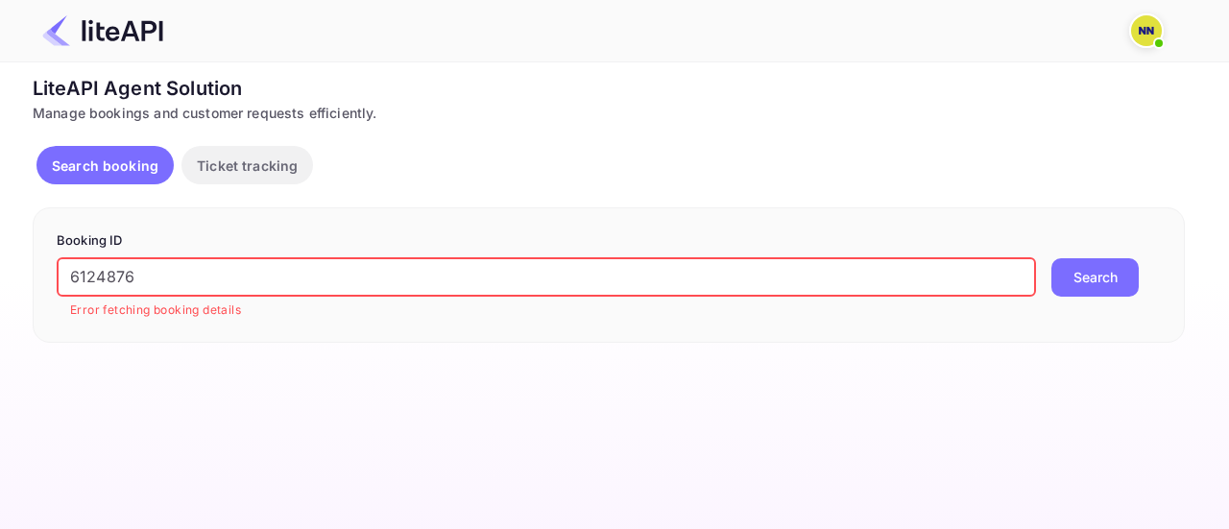
click at [203, 278] on input "6124876" at bounding box center [546, 277] width 979 height 38
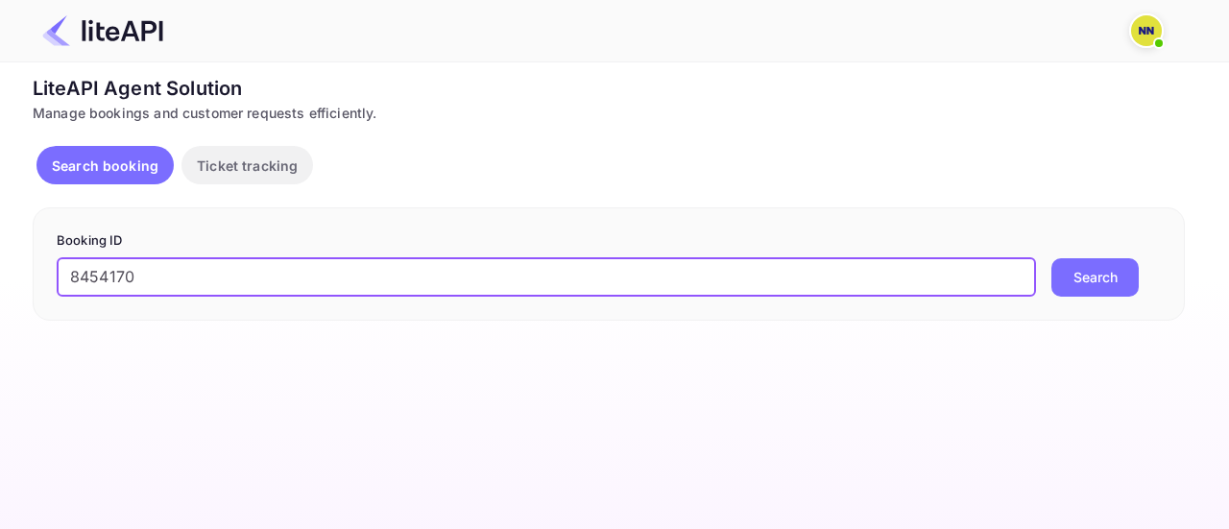
type input "8454170"
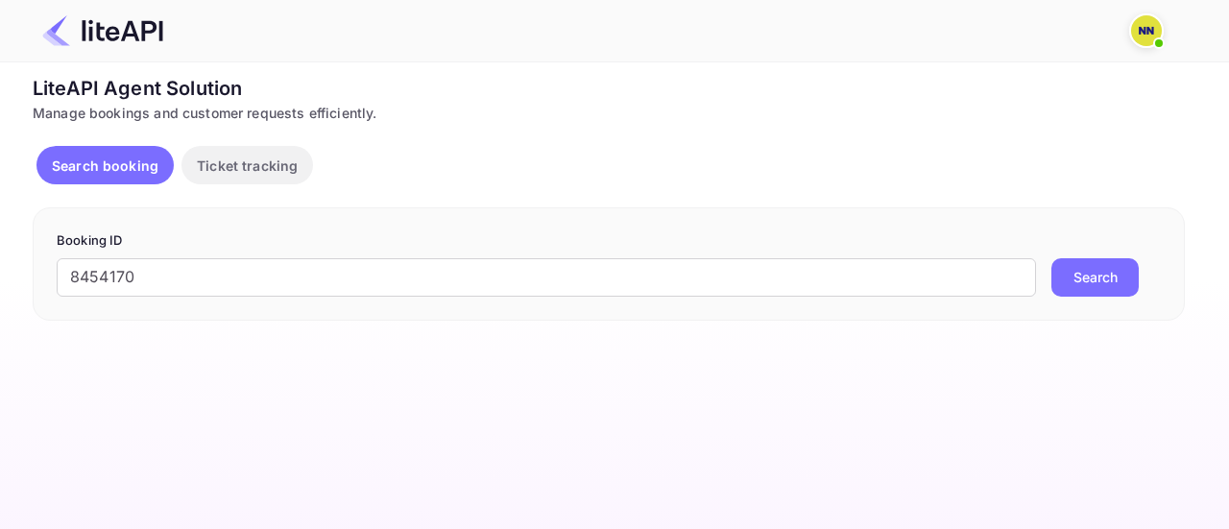
click at [1085, 274] on button "Search" at bounding box center [1094, 277] width 87 height 38
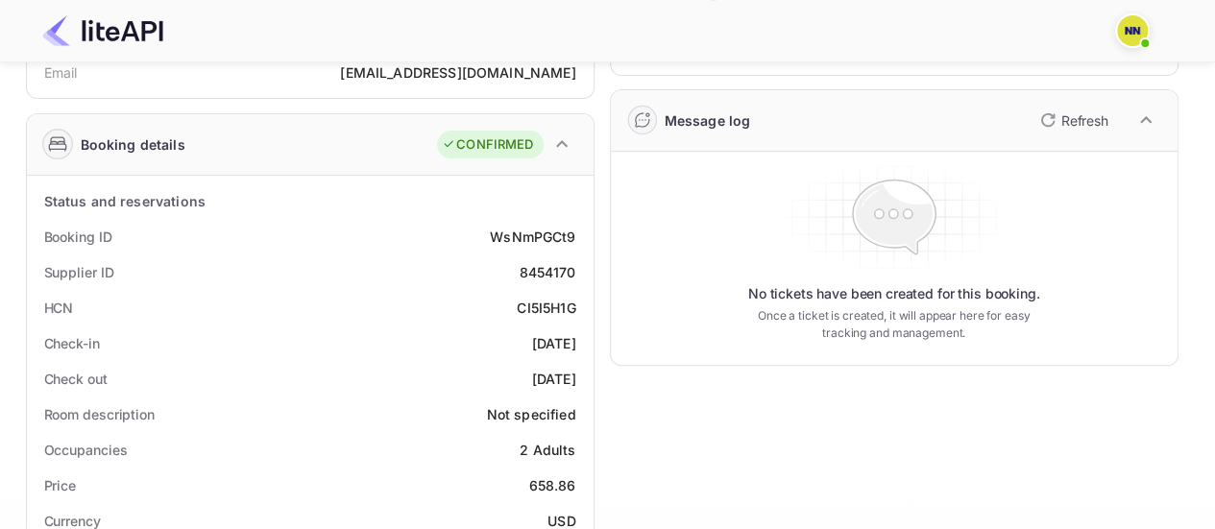
scroll to position [233, 0]
click at [542, 299] on div "CI5I5H1G" at bounding box center [546, 307] width 59 height 20
copy div "CI5I5H1G"
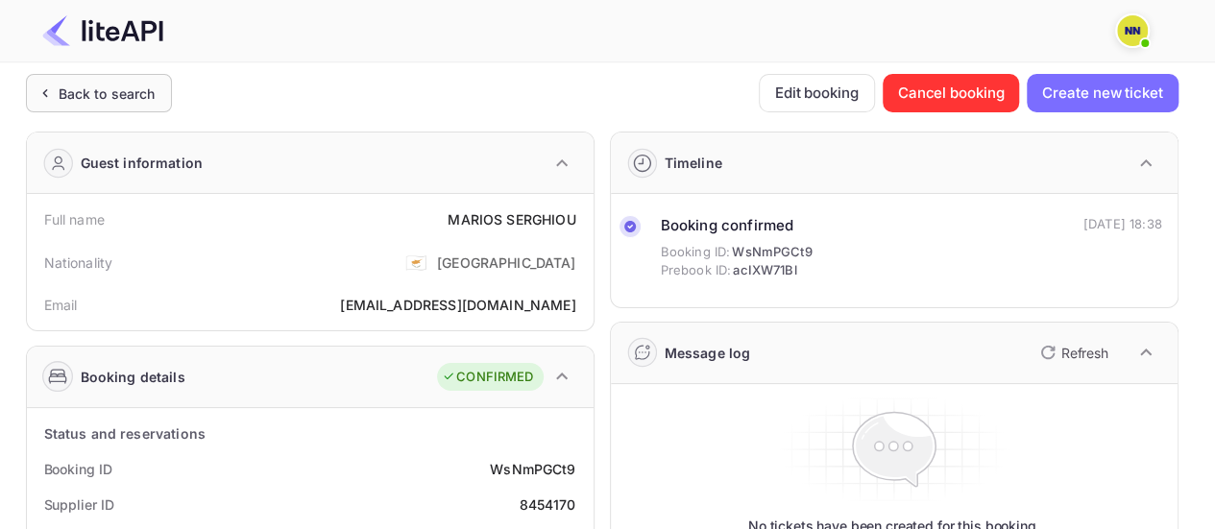
click at [146, 96] on div "Back to search" at bounding box center [107, 94] width 97 height 20
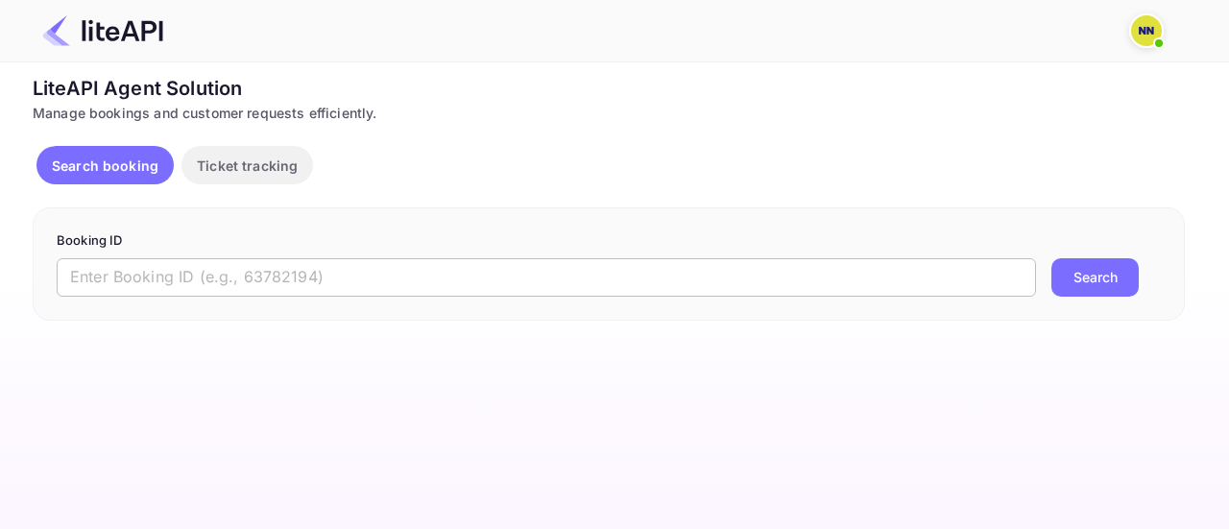
click at [227, 281] on input "text" at bounding box center [546, 277] width 979 height 38
paste input "8442117"
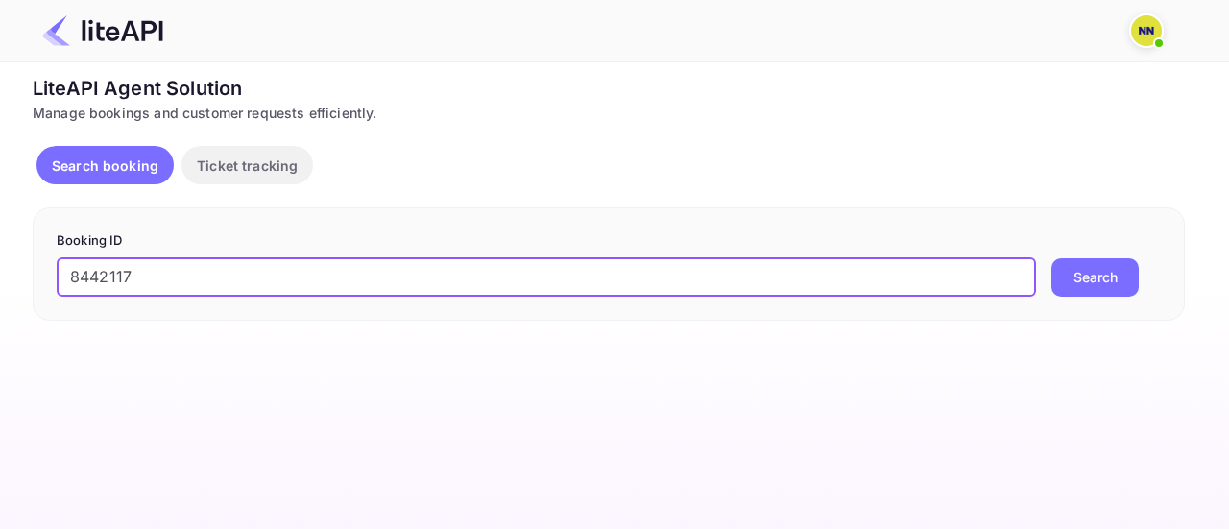
type input "8442117"
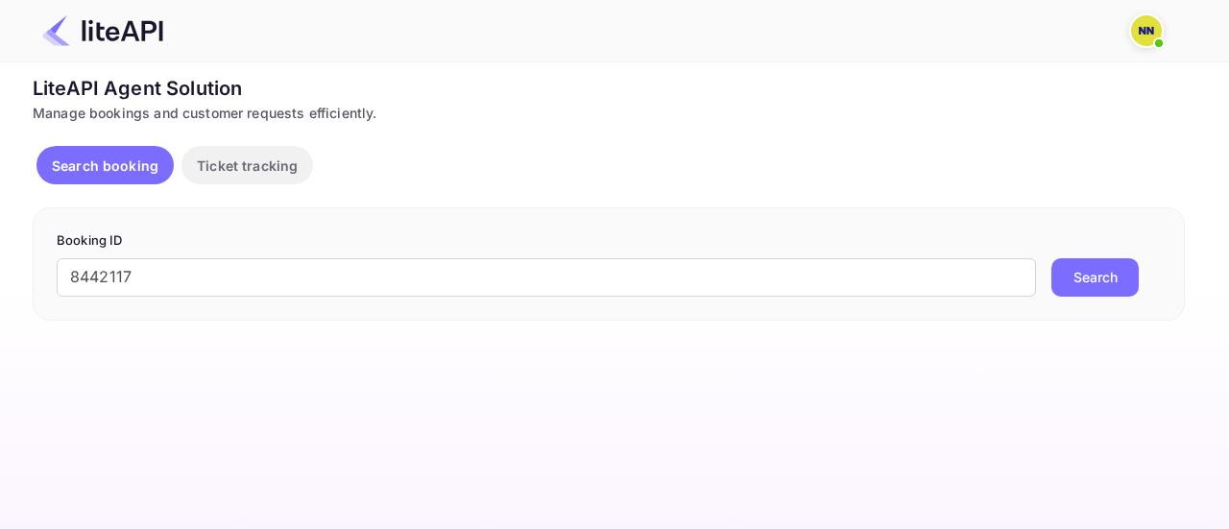
click at [1099, 273] on button "Search" at bounding box center [1094, 277] width 87 height 38
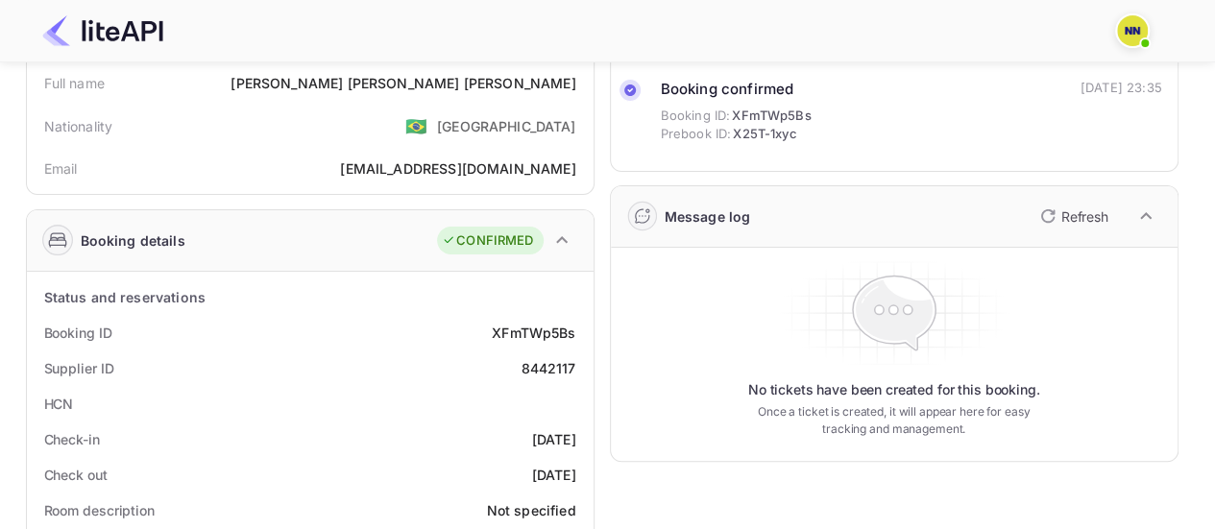
scroll to position [176, 0]
